Goal: Task Accomplishment & Management: Manage account settings

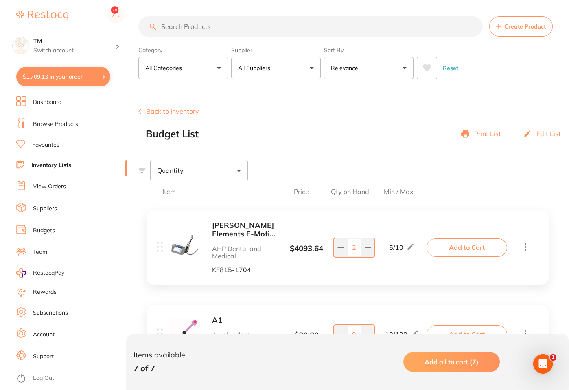
click at [469, 134] on icon at bounding box center [465, 133] width 8 height 9
click at [547, 131] on p "Edit List" at bounding box center [549, 133] width 24 height 7
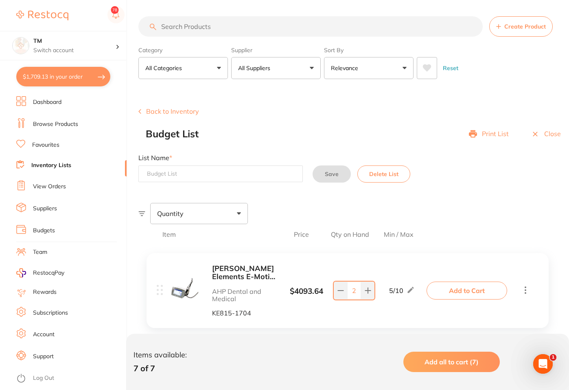
click at [545, 134] on p "Close" at bounding box center [552, 133] width 17 height 7
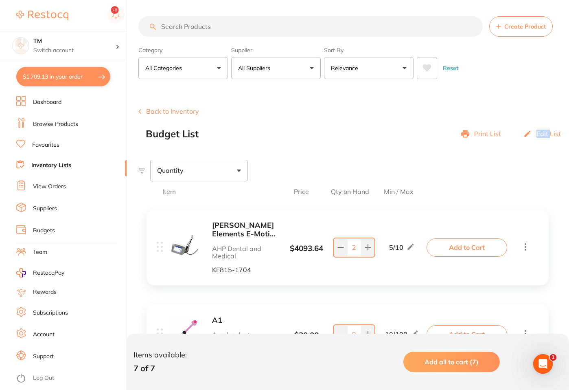
click at [545, 134] on p "Edit List" at bounding box center [549, 133] width 24 height 7
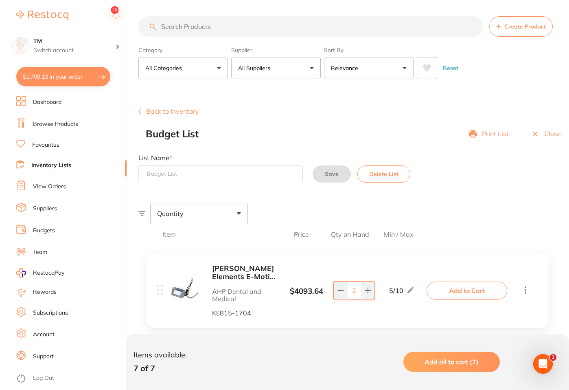
click at [545, 134] on p "Close" at bounding box center [552, 133] width 17 height 7
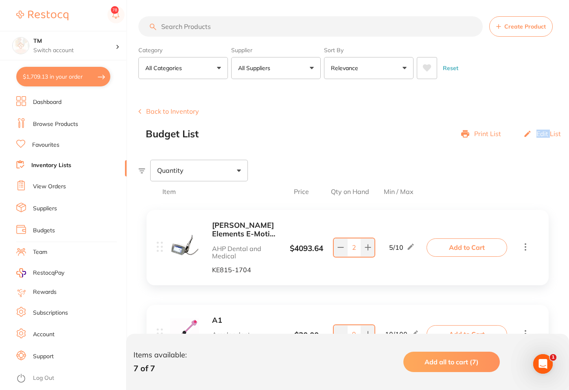
click at [545, 134] on p "Edit List" at bounding box center [549, 133] width 24 height 7
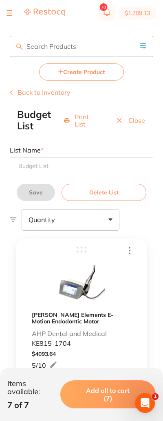
click at [138, 124] on p "Close" at bounding box center [136, 120] width 17 height 7
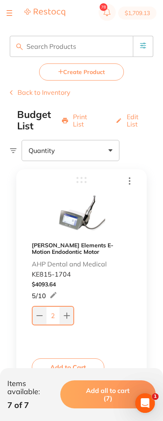
click at [135, 122] on p "Edit List" at bounding box center [136, 120] width 18 height 15
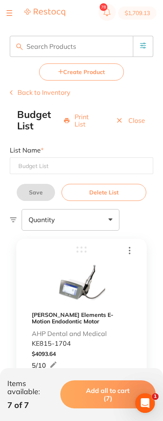
click at [134, 123] on p "Close" at bounding box center [136, 120] width 17 height 7
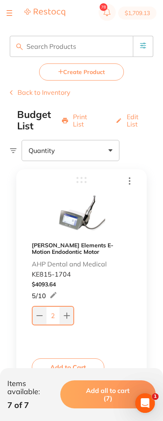
click at [134, 123] on p "Edit List" at bounding box center [136, 120] width 18 height 15
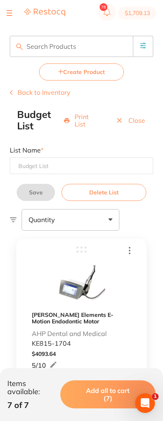
click at [134, 123] on p "Close" at bounding box center [136, 120] width 17 height 7
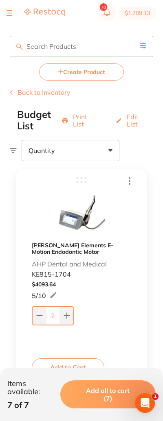
click at [134, 123] on p "Edit List" at bounding box center [136, 120] width 18 height 15
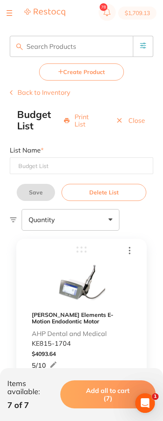
click at [134, 123] on p "Close" at bounding box center [136, 120] width 17 height 7
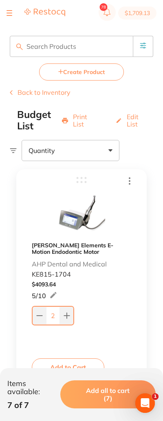
click at [134, 123] on p "Edit List" at bounding box center [136, 120] width 18 height 15
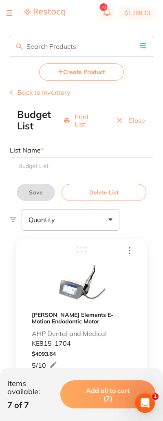
click at [134, 123] on p "Close" at bounding box center [136, 120] width 17 height 7
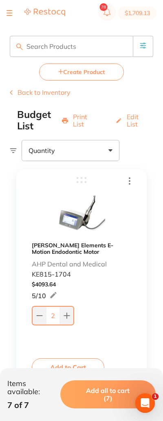
click at [134, 123] on p "Edit List" at bounding box center [136, 120] width 18 height 15
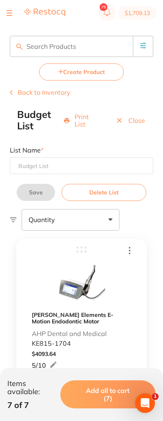
click at [134, 123] on p "Close" at bounding box center [136, 120] width 17 height 7
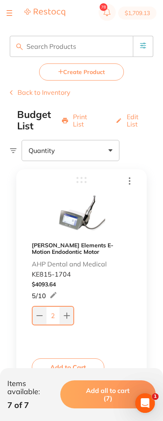
click at [134, 123] on p "Edit List" at bounding box center [136, 120] width 18 height 15
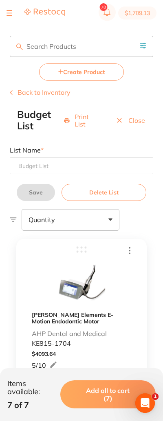
click at [134, 123] on p "Close" at bounding box center [136, 120] width 17 height 7
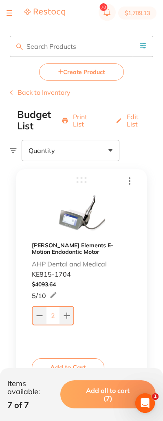
click at [134, 123] on p "Edit List" at bounding box center [136, 120] width 18 height 15
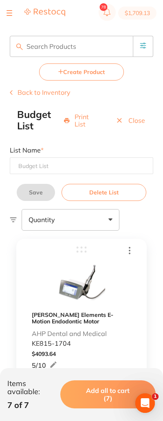
click at [134, 123] on p "Close" at bounding box center [136, 120] width 17 height 7
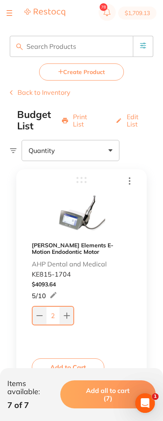
click at [133, 123] on p "Edit List" at bounding box center [136, 120] width 18 height 15
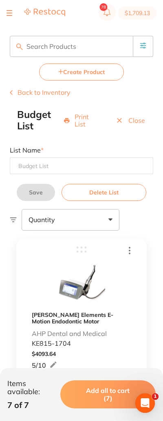
click at [132, 125] on div "Close" at bounding box center [130, 120] width 30 height 22
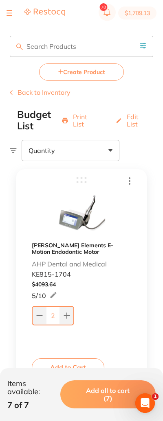
click at [132, 124] on p "Edit List" at bounding box center [136, 120] width 18 height 15
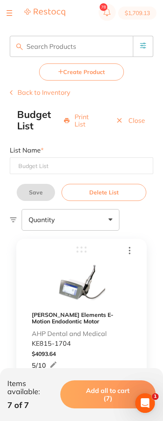
click at [132, 123] on p "Close" at bounding box center [136, 120] width 17 height 7
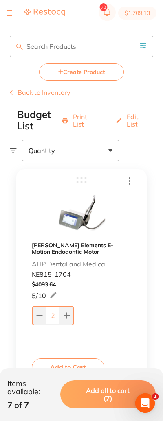
click at [132, 123] on p "Edit List" at bounding box center [136, 120] width 18 height 15
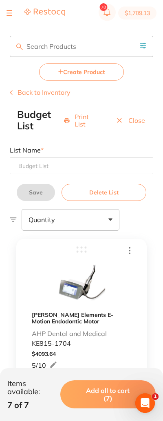
click at [132, 124] on p "Close" at bounding box center [136, 120] width 17 height 7
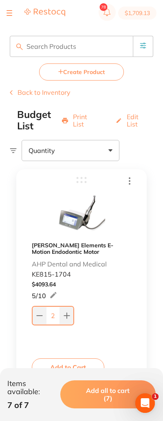
click at [132, 124] on p "Edit List" at bounding box center [136, 120] width 18 height 15
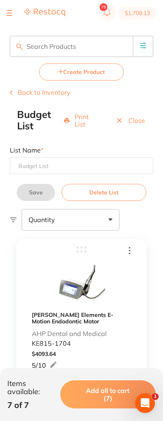
click at [132, 124] on p "Close" at bounding box center [136, 120] width 17 height 7
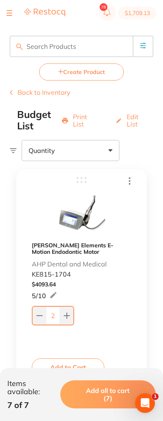
click at [132, 124] on p "Edit List" at bounding box center [136, 120] width 18 height 15
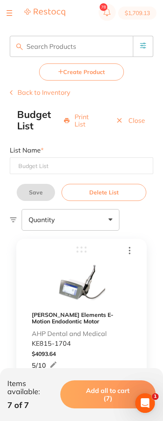
click at [132, 124] on p "Close" at bounding box center [136, 120] width 17 height 7
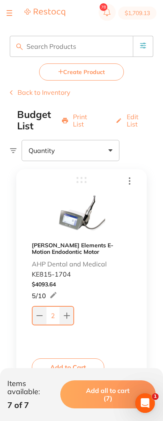
click at [132, 124] on p "Edit List" at bounding box center [136, 120] width 18 height 15
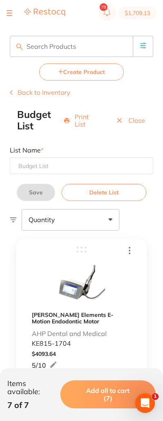
click at [132, 124] on p "Close" at bounding box center [136, 120] width 17 height 7
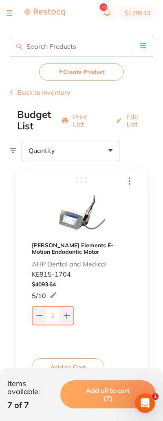
click at [132, 124] on p "Edit List" at bounding box center [136, 120] width 18 height 15
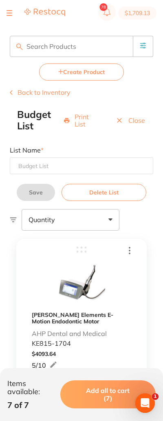
click at [132, 124] on p "Close" at bounding box center [136, 120] width 17 height 7
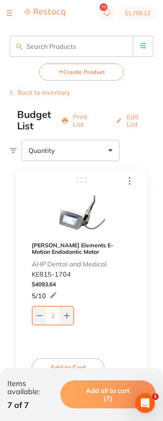
click at [132, 124] on p "Edit List" at bounding box center [136, 120] width 18 height 15
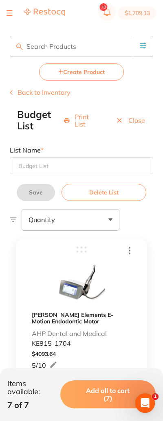
click at [132, 124] on p "Close" at bounding box center [136, 120] width 17 height 7
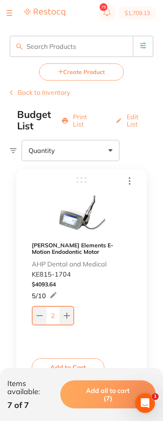
click at [132, 124] on p "Edit List" at bounding box center [136, 120] width 18 height 15
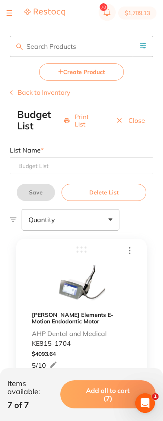
click at [132, 125] on div "Close" at bounding box center [130, 120] width 30 height 22
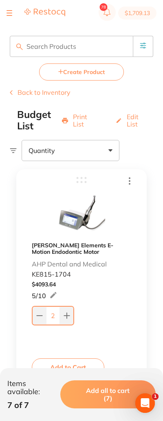
click at [130, 118] on p "Edit List" at bounding box center [136, 120] width 18 height 15
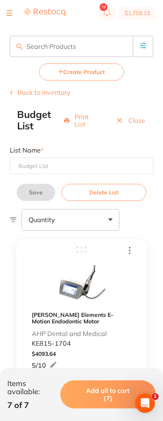
click at [131, 119] on p "Close" at bounding box center [136, 120] width 17 height 7
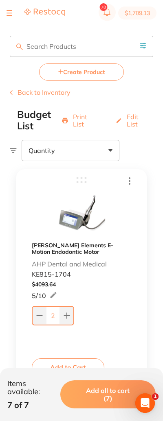
click at [134, 122] on p "Edit List" at bounding box center [136, 120] width 18 height 15
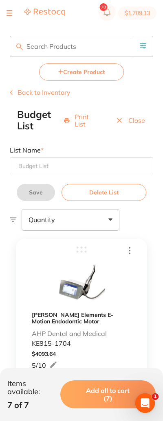
click at [133, 122] on p "Close" at bounding box center [136, 120] width 17 height 7
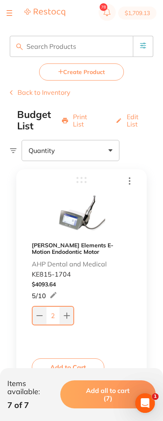
click at [137, 119] on p "Edit List" at bounding box center [136, 120] width 18 height 15
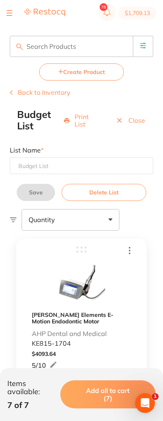
click at [135, 119] on p "Close" at bounding box center [136, 120] width 17 height 7
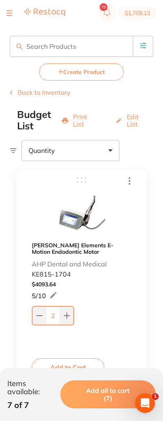
click at [134, 120] on p "Edit List" at bounding box center [136, 120] width 18 height 15
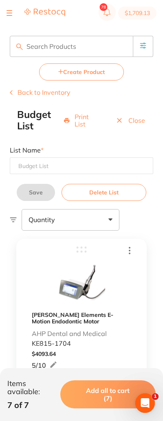
click at [31, 169] on input at bounding box center [81, 166] width 143 height 17
click at [50, 168] on input at bounding box center [81, 166] width 143 height 17
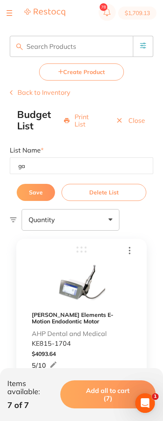
type input "g"
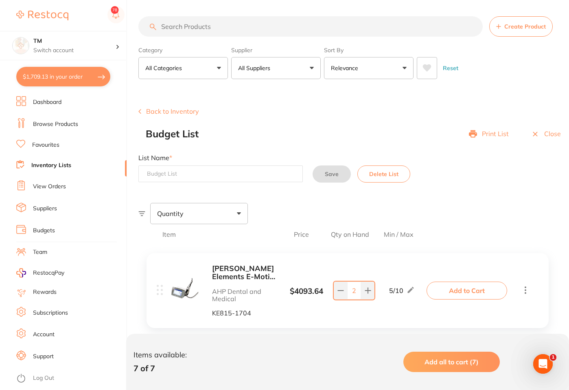
click at [50, 145] on link "Favourites" at bounding box center [45, 145] width 27 height 8
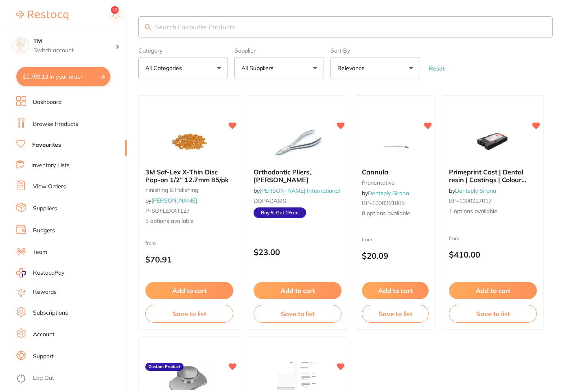
click at [37, 161] on link "Inventory Lists" at bounding box center [50, 165] width 38 height 8
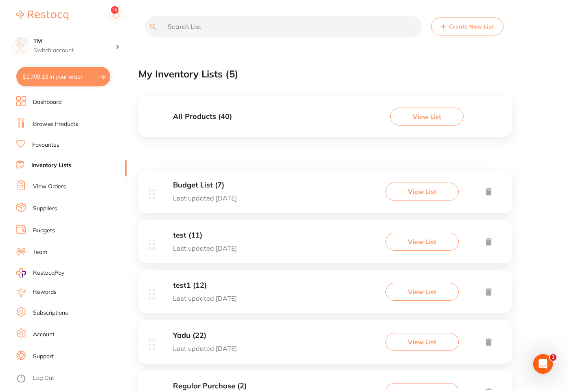
click at [43, 143] on link "Favourites" at bounding box center [45, 145] width 27 height 8
click at [53, 143] on link "Favourites" at bounding box center [45, 145] width 27 height 8
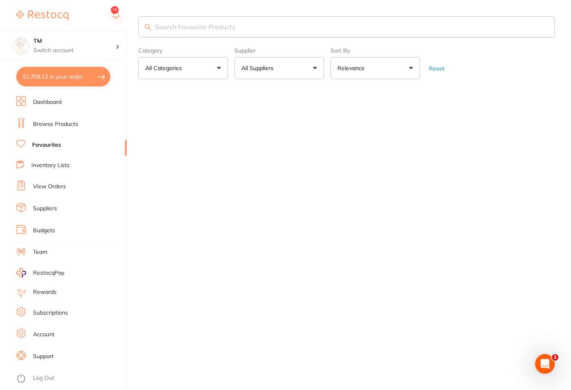
click at [59, 124] on link "Browse Products" at bounding box center [55, 124] width 45 height 8
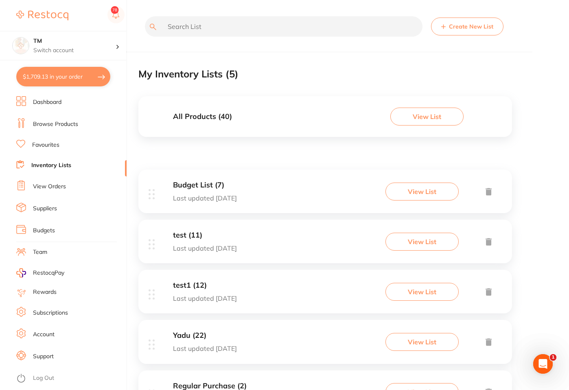
click at [233, 198] on div "Budget List (7) Last updated [DATE] View List" at bounding box center [325, 191] width 374 height 44
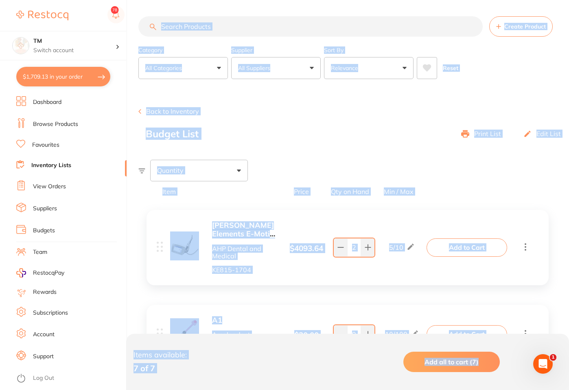
click at [293, 129] on div "Budget List Print List Edit List" at bounding box center [357, 133] width 423 height 11
click at [377, 132] on div "Budget List Print List Edit List" at bounding box center [357, 133] width 423 height 11
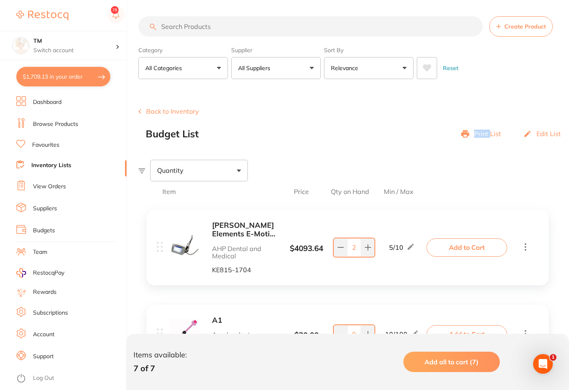
click at [377, 132] on div "Budget List Print List Edit List" at bounding box center [357, 133] width 423 height 11
click at [545, 132] on p "Edit List" at bounding box center [549, 133] width 24 height 7
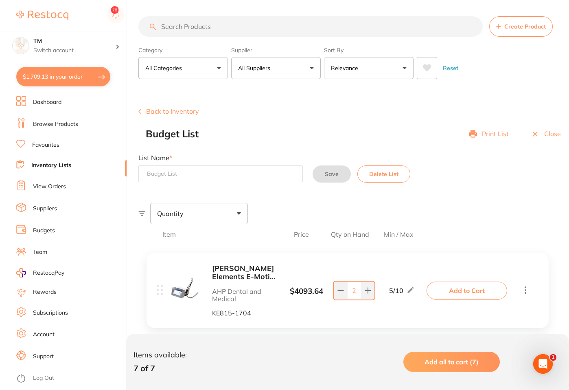
click at [545, 132] on p "Close" at bounding box center [552, 133] width 17 height 7
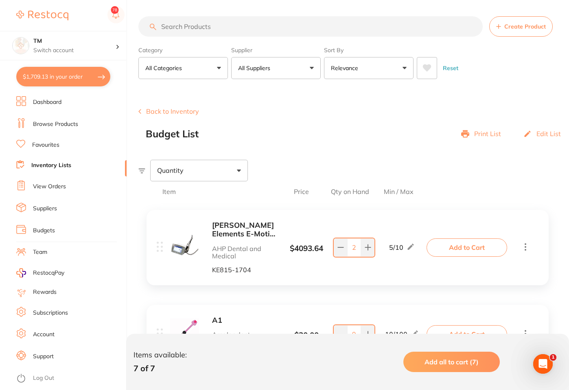
click at [544, 131] on p "Edit List" at bounding box center [549, 133] width 24 height 7
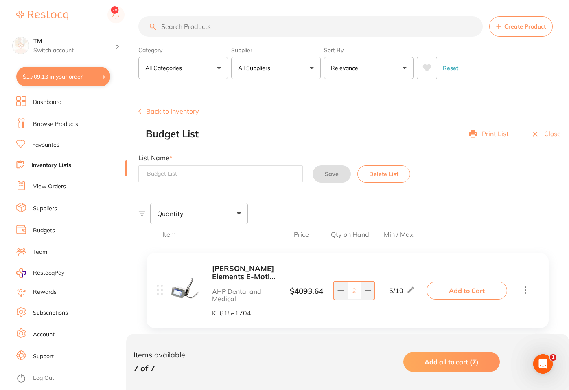
click at [544, 131] on p "Close" at bounding box center [552, 133] width 17 height 7
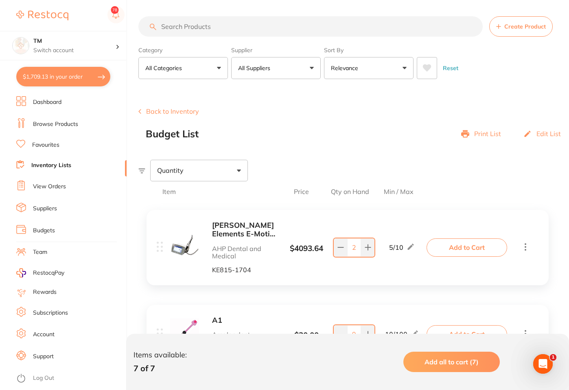
click at [544, 133] on p "Edit List" at bounding box center [549, 133] width 24 height 7
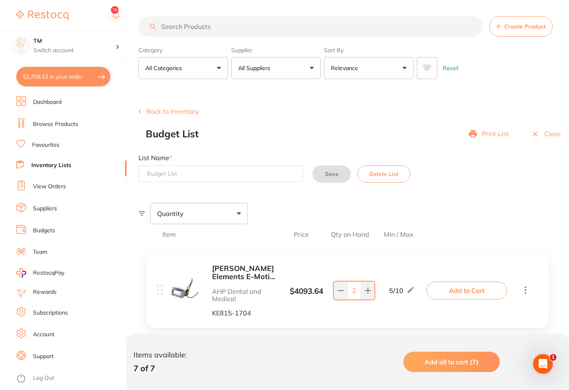
click at [255, 176] on input at bounding box center [220, 173] width 165 height 17
click at [337, 172] on button "Save" at bounding box center [332, 173] width 38 height 17
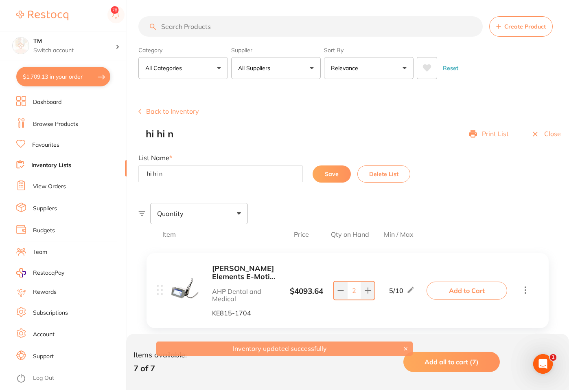
drag, startPoint x: 185, startPoint y: 172, endPoint x: 127, endPoint y: 169, distance: 58.3
click at [127, 169] on div "$1,709.13 TM Switch account TM $1,709.13 in your order Dashboard Browse Product…" at bounding box center [284, 195] width 569 height 390
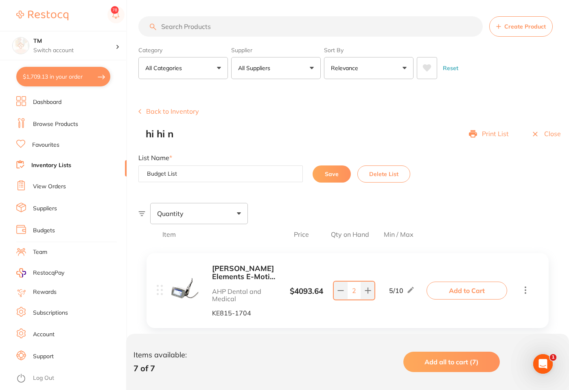
type input "Budget List"
click at [325, 169] on button "Save" at bounding box center [332, 173] width 38 height 17
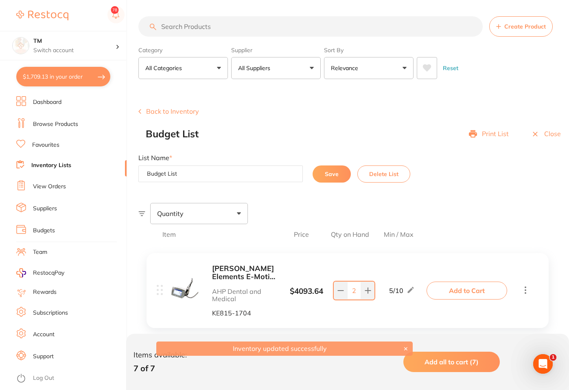
click at [313, 144] on div "Back to Inventory Budget List Print List Close List Name * Budget List Save Del…" at bounding box center [353, 144] width 431 height 75
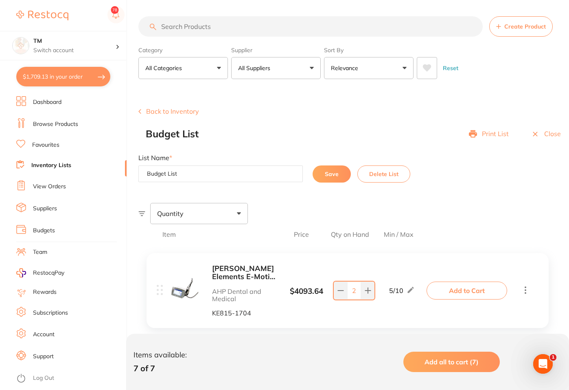
drag, startPoint x: 325, startPoint y: 169, endPoint x: 331, endPoint y: 171, distance: 7.1
click at [325, 169] on button "Save" at bounding box center [332, 173] width 38 height 17
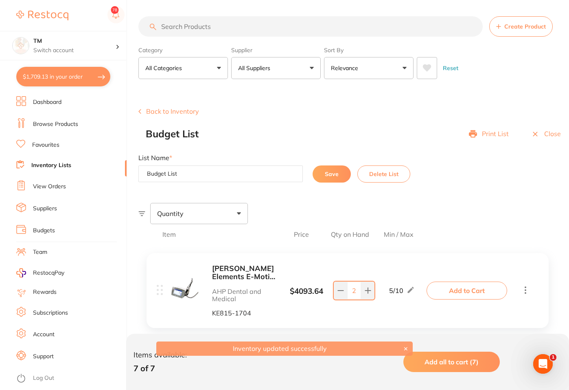
drag, startPoint x: 338, startPoint y: 140, endPoint x: 349, endPoint y: 136, distance: 11.1
click at [338, 139] on div "Back to Inventory Budget List Print List Close List Name * Budget List Save Del…" at bounding box center [353, 144] width 431 height 75
click at [542, 134] on div "Close" at bounding box center [546, 133] width 30 height 11
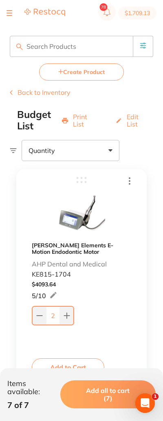
click at [145, 44] on icon at bounding box center [145, 44] width 1 height 0
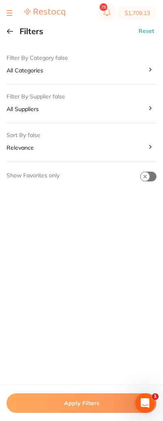
click at [145, 69] on Categories "All Categories" at bounding box center [82, 70] width 150 height 11
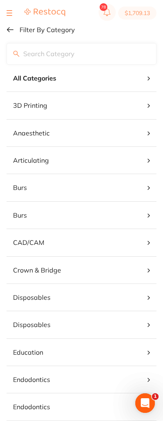
click at [70, 105] on li "3D Printing" at bounding box center [82, 105] width 150 height 27
click at [22, 105] on p "3D Printing" at bounding box center [30, 105] width 34 height 7
click at [155, 105] on li "3D Printing" at bounding box center [82, 105] width 150 height 27
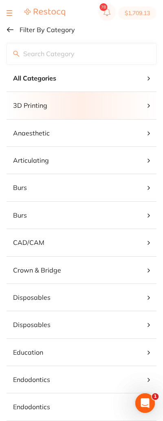
click at [150, 107] on li "3D Printing" at bounding box center [82, 105] width 150 height 27
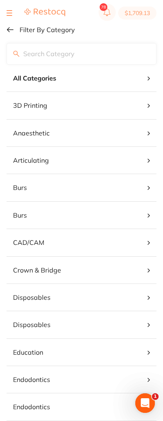
click at [149, 107] on li "3D Printing" at bounding box center [82, 105] width 150 height 27
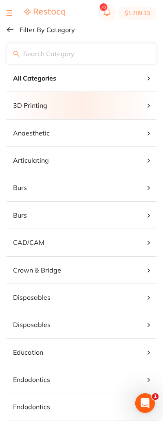
click at [11, 29] on button at bounding box center [10, 29] width 7 height 7
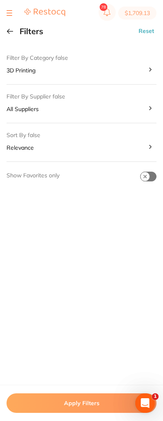
click at [41, 389] on button "Apply Filters" at bounding box center [82, 404] width 150 height 20
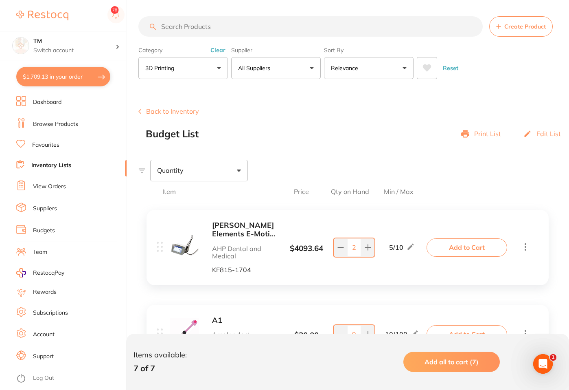
click at [222, 67] on button "3D Printing" at bounding box center [183, 68] width 90 height 22
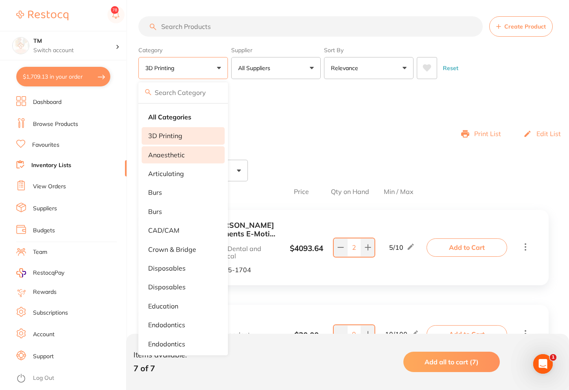
click at [166, 153] on p "anaesthetic" at bounding box center [166, 154] width 37 height 7
click at [172, 133] on p "3D Printing" at bounding box center [165, 135] width 34 height 7
click at [175, 154] on p "anaesthetic" at bounding box center [166, 154] width 37 height 7
click at [193, 136] on li "3D Printing" at bounding box center [183, 135] width 83 height 17
click at [180, 156] on p "anaesthetic" at bounding box center [166, 154] width 37 height 7
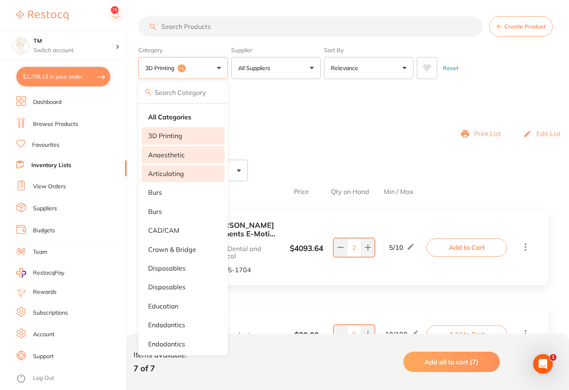
click at [190, 173] on li "articulating" at bounding box center [183, 173] width 83 height 17
click at [175, 190] on li "burs" at bounding box center [183, 192] width 83 height 17
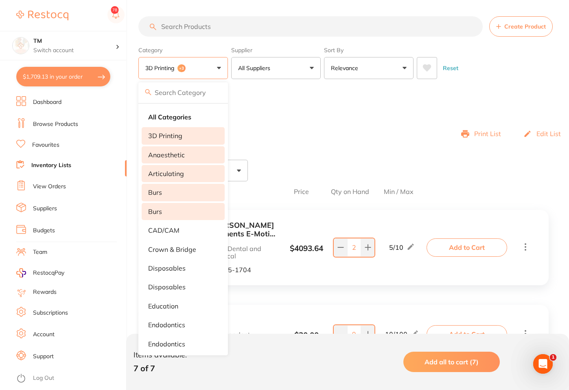
click at [177, 218] on li "Burs" at bounding box center [183, 211] width 83 height 17
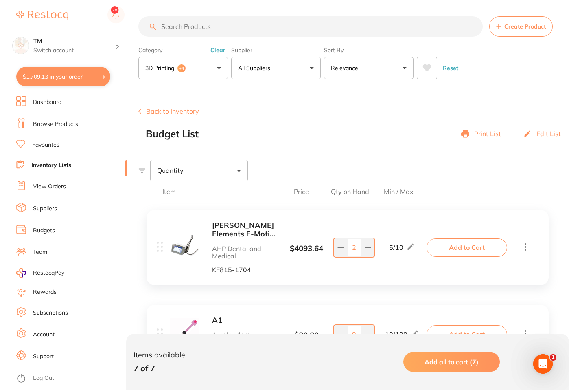
click at [207, 68] on button "3D Printing +4" at bounding box center [183, 68] width 90 height 22
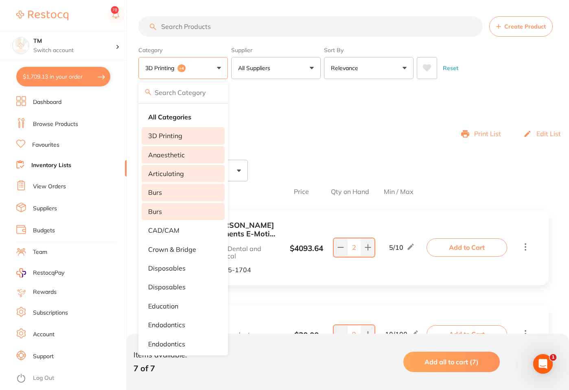
drag, startPoint x: 173, startPoint y: 134, endPoint x: 172, endPoint y: 140, distance: 5.8
click at [173, 134] on p "3D Printing" at bounding box center [165, 135] width 34 height 7
click at [166, 156] on p "anaesthetic" at bounding box center [166, 154] width 37 height 7
click at [168, 171] on p "articulating" at bounding box center [166, 173] width 36 height 7
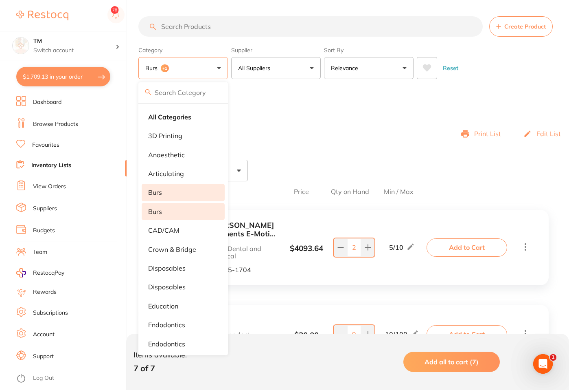
click at [165, 190] on li "burs" at bounding box center [183, 192] width 83 height 17
click at [164, 204] on li "Burs" at bounding box center [183, 211] width 83 height 17
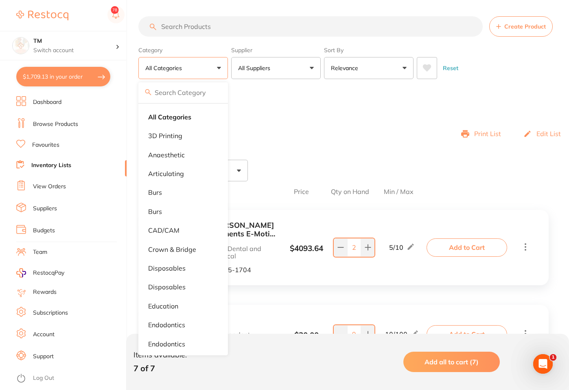
click at [335, 131] on div "Budget List Print List Edit List" at bounding box center [357, 133] width 423 height 11
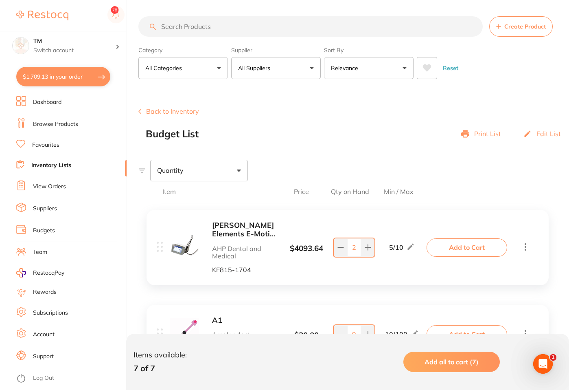
click at [548, 128] on div "Edit List" at bounding box center [542, 133] width 37 height 11
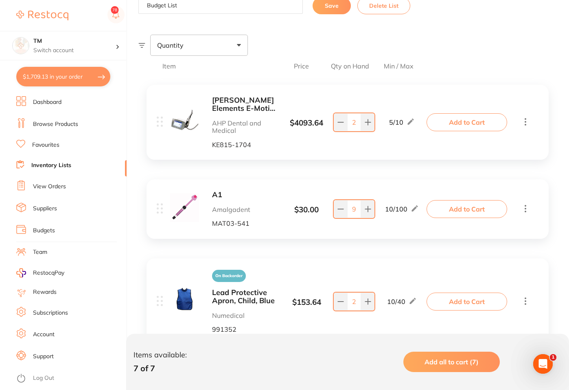
click at [524, 118] on icon at bounding box center [526, 121] width 10 height 10
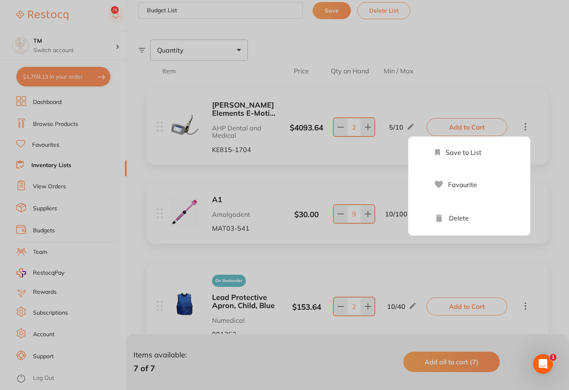
scroll to position [163, 0]
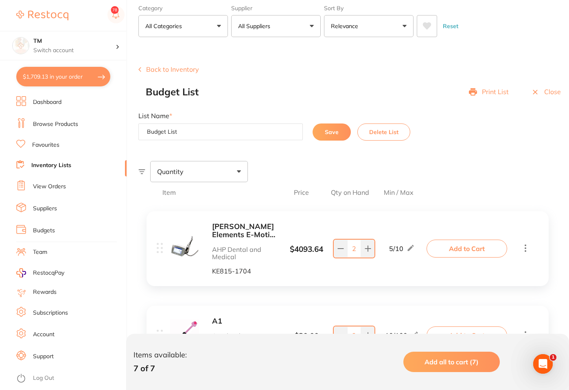
click at [397, 133] on button "Delete List" at bounding box center [384, 131] width 53 height 17
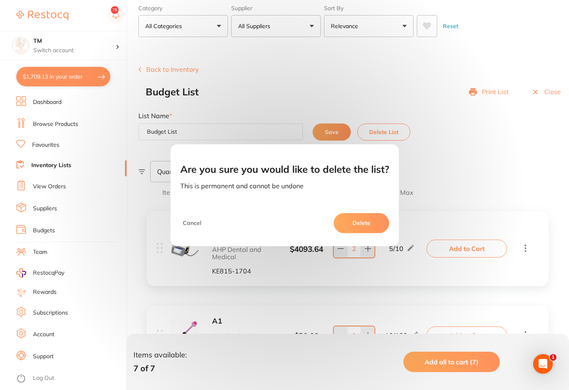
scroll to position [41, 0]
click at [496, 145] on div "Are you sure you would like to delete the list? This is permanent and cannot be…" at bounding box center [284, 195] width 569 height 390
click at [272, 57] on div "Are you sure you would like to delete the list? This is permanent and cannot be…" at bounding box center [284, 195] width 569 height 390
click at [185, 223] on button "Cancel" at bounding box center [192, 223] width 24 height 20
click at [195, 222] on button "Cancel" at bounding box center [192, 223] width 24 height 20
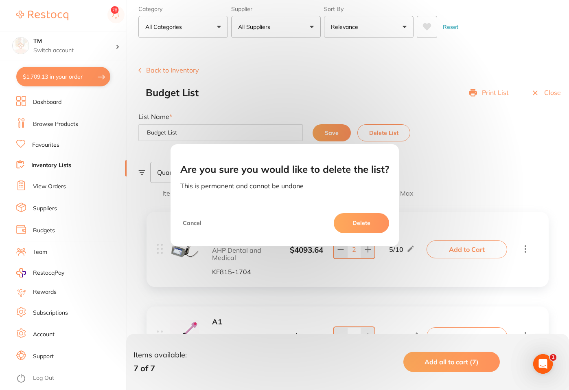
click at [195, 223] on button "Cancel" at bounding box center [192, 223] width 24 height 20
click at [186, 222] on button "Cancel" at bounding box center [192, 223] width 24 height 20
drag, startPoint x: 186, startPoint y: 222, endPoint x: 311, endPoint y: 220, distance: 124.2
click at [186, 222] on button "Cancel" at bounding box center [192, 223] width 24 height 20
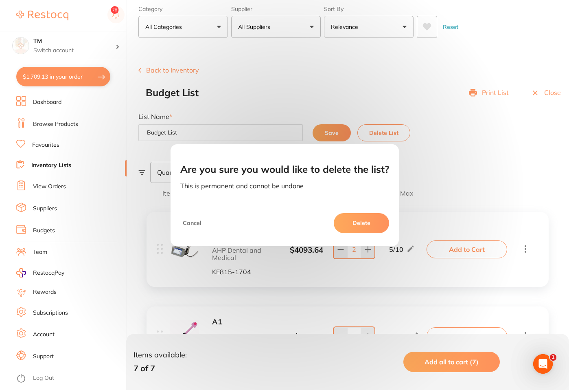
click at [481, 168] on div "Are you sure you would like to delete the list? This is permanent and cannot be…" at bounding box center [284, 195] width 569 height 390
click at [490, 166] on div "Are you sure you would like to delete the list? This is permanent and cannot be…" at bounding box center [284, 195] width 569 height 390
click at [382, 58] on div "Are you sure you would like to delete the list? This is permanent and cannot be…" at bounding box center [284, 195] width 569 height 390
click at [382, 57] on div "Are you sure you would like to delete the list? This is permanent and cannot be…" at bounding box center [284, 195] width 569 height 390
click at [196, 222] on button "Cancel" at bounding box center [192, 223] width 24 height 20
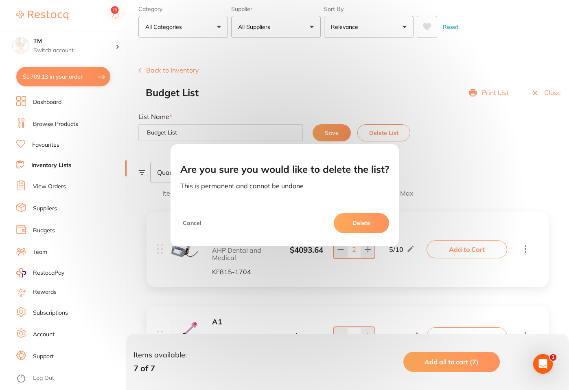
click at [475, 167] on div "Are you sure you would like to delete the list? This is permanent and cannot be…" at bounding box center [284, 195] width 569 height 390
click at [477, 166] on div "Are you sure you would like to delete the list? This is permanent and cannot be…" at bounding box center [284, 195] width 569 height 390
click at [478, 165] on div "Are you sure you would like to delete the list? This is permanent and cannot be…" at bounding box center [284, 195] width 569 height 390
click at [369, 125] on div "Are you sure you would like to delete the list? This is permanent and cannot be…" at bounding box center [284, 195] width 569 height 390
drag, startPoint x: 369, startPoint y: 125, endPoint x: 361, endPoint y: 121, distance: 9.8
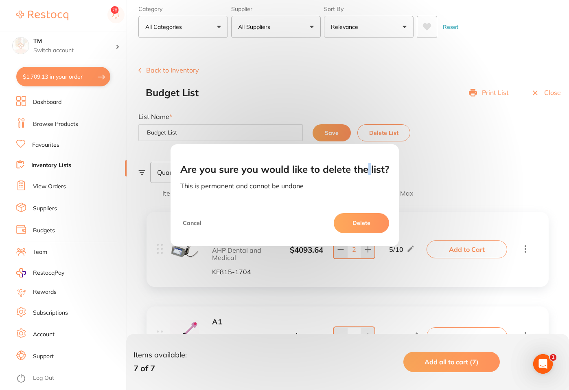
click at [369, 125] on div "Are you sure you would like to delete the list? This is permanent and cannot be…" at bounding box center [284, 195] width 569 height 390
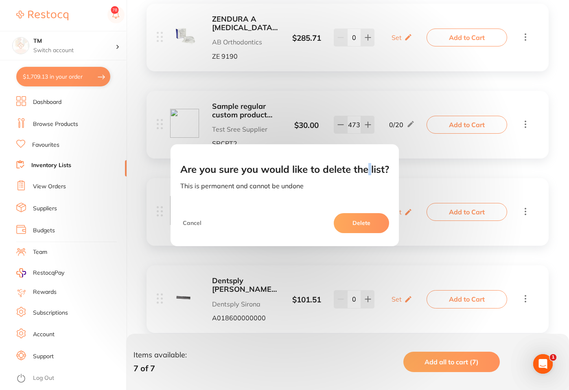
scroll to position [551, 0]
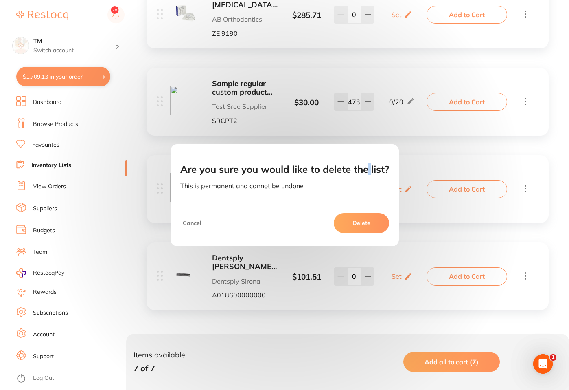
click at [195, 224] on button "Cancel" at bounding box center [192, 223] width 24 height 20
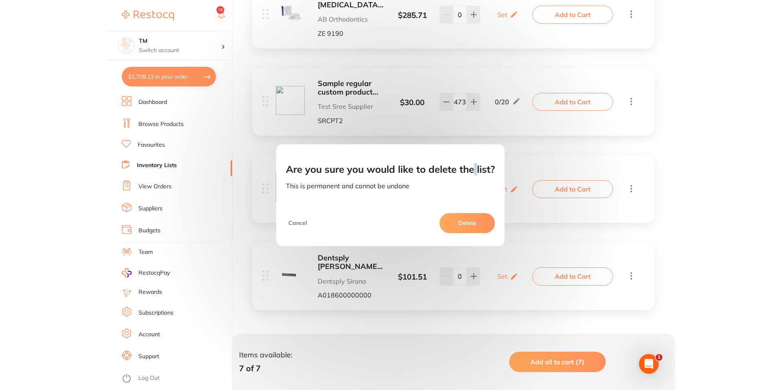
scroll to position [535, 0]
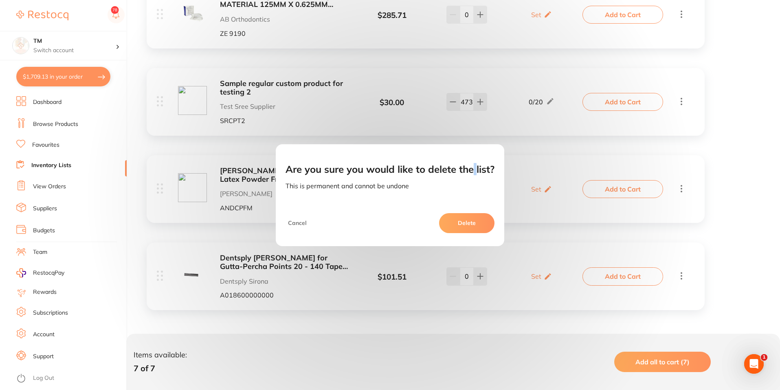
click at [307, 222] on button "Cancel" at bounding box center [297, 223] width 24 height 20
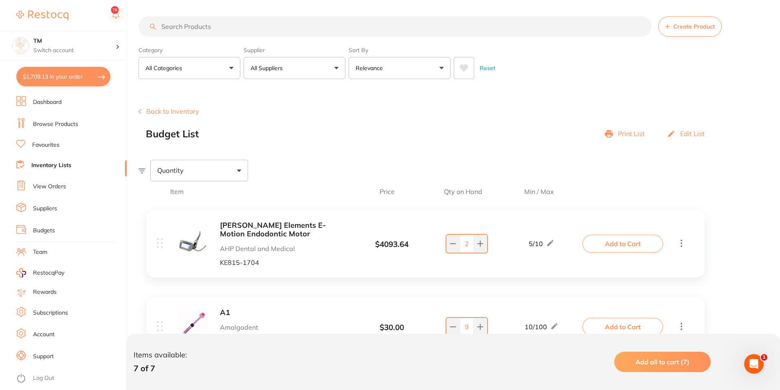
click at [41, 165] on link "Inventory Lists" at bounding box center [51, 165] width 40 height 8
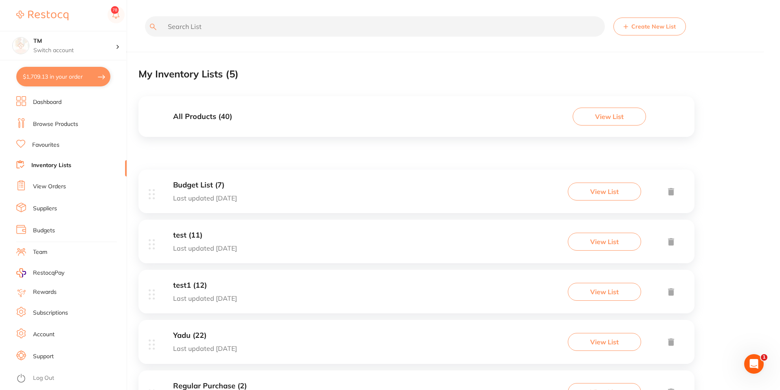
drag, startPoint x: 385, startPoint y: 97, endPoint x: 418, endPoint y: 298, distance: 203.4
click at [418, 298] on div "test1 (12) Last updated 7 days ago View List" at bounding box center [416, 292] width 556 height 44
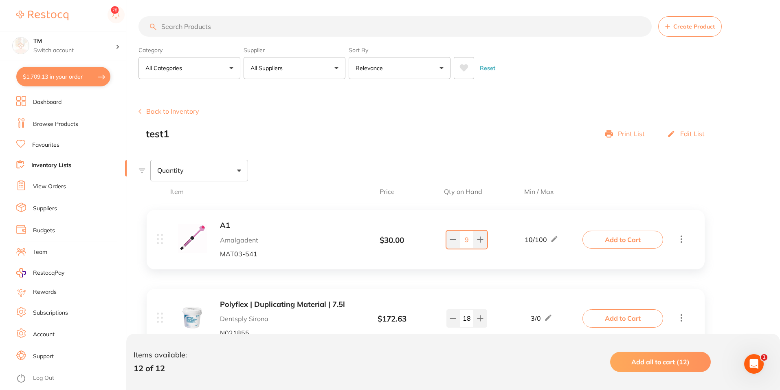
drag, startPoint x: 431, startPoint y: 68, endPoint x: 45, endPoint y: 161, distance: 397.5
click at [45, 161] on li "Inventory Lists" at bounding box center [71, 165] width 110 height 11
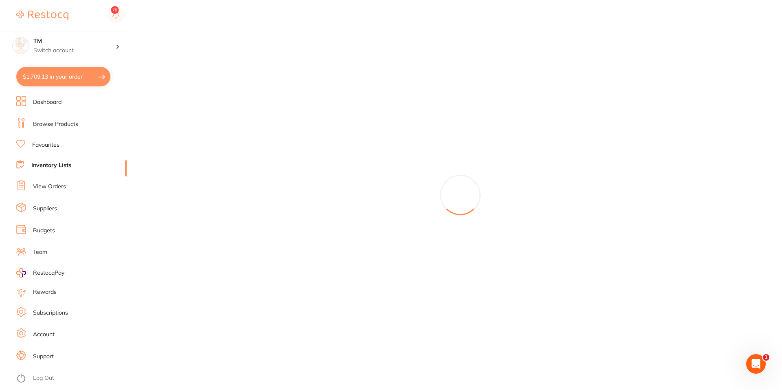
drag, startPoint x: 45, startPoint y: 161, endPoint x: 42, endPoint y: 165, distance: 5.3
click at [42, 165] on link "Inventory Lists" at bounding box center [51, 165] width 40 height 8
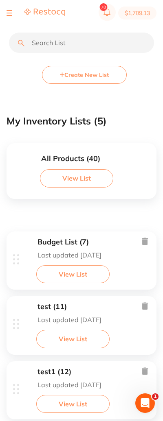
click at [74, 249] on div "Budget List (7) Last updated today" at bounding box center [69, 248] width 64 height 21
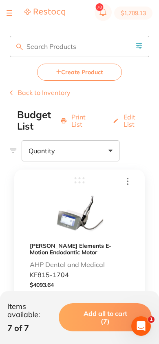
click at [139, 48] on icon at bounding box center [139, 45] width 7 height 7
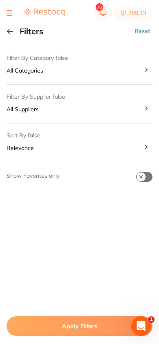
click at [141, 178] on input "checkbox" at bounding box center [144, 177] width 16 height 10
click at [145, 177] on input "checkbox" at bounding box center [144, 177] width 16 height 10
checkbox input "false"
